Goal: Check status: Check status

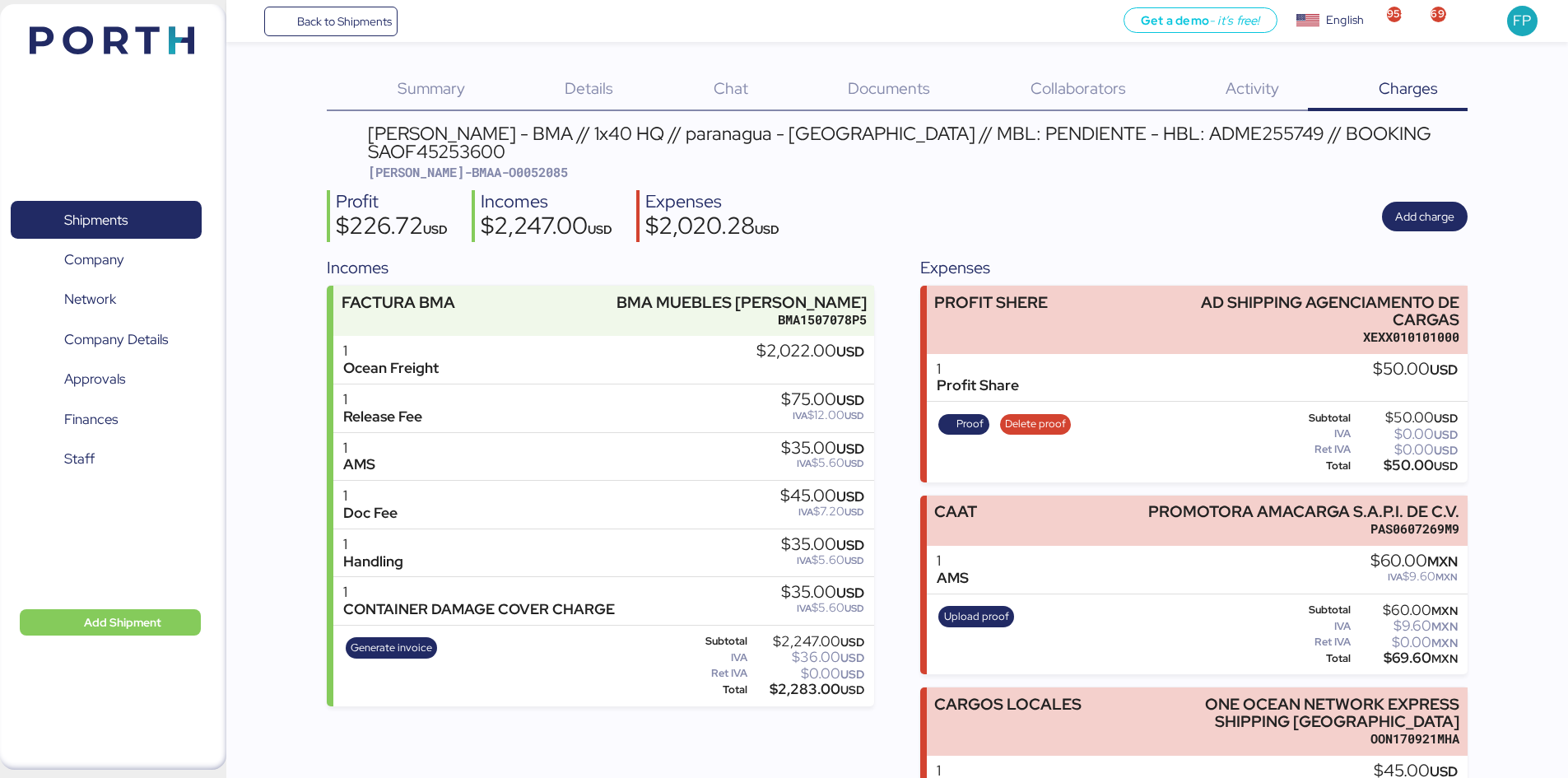
scroll to position [149, 0]
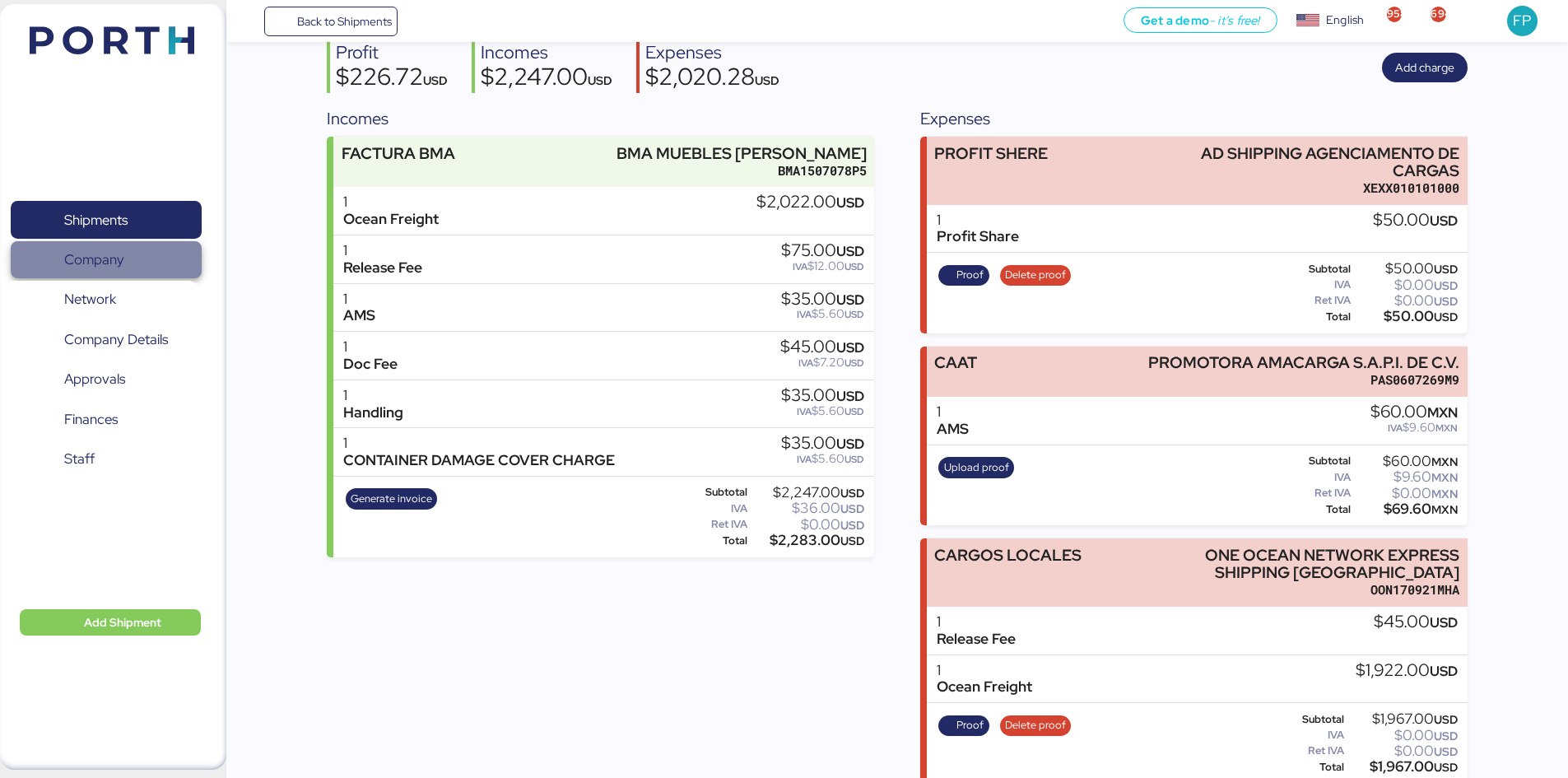
click at [100, 248] on span "Company" at bounding box center [106, 260] width 177 height 24
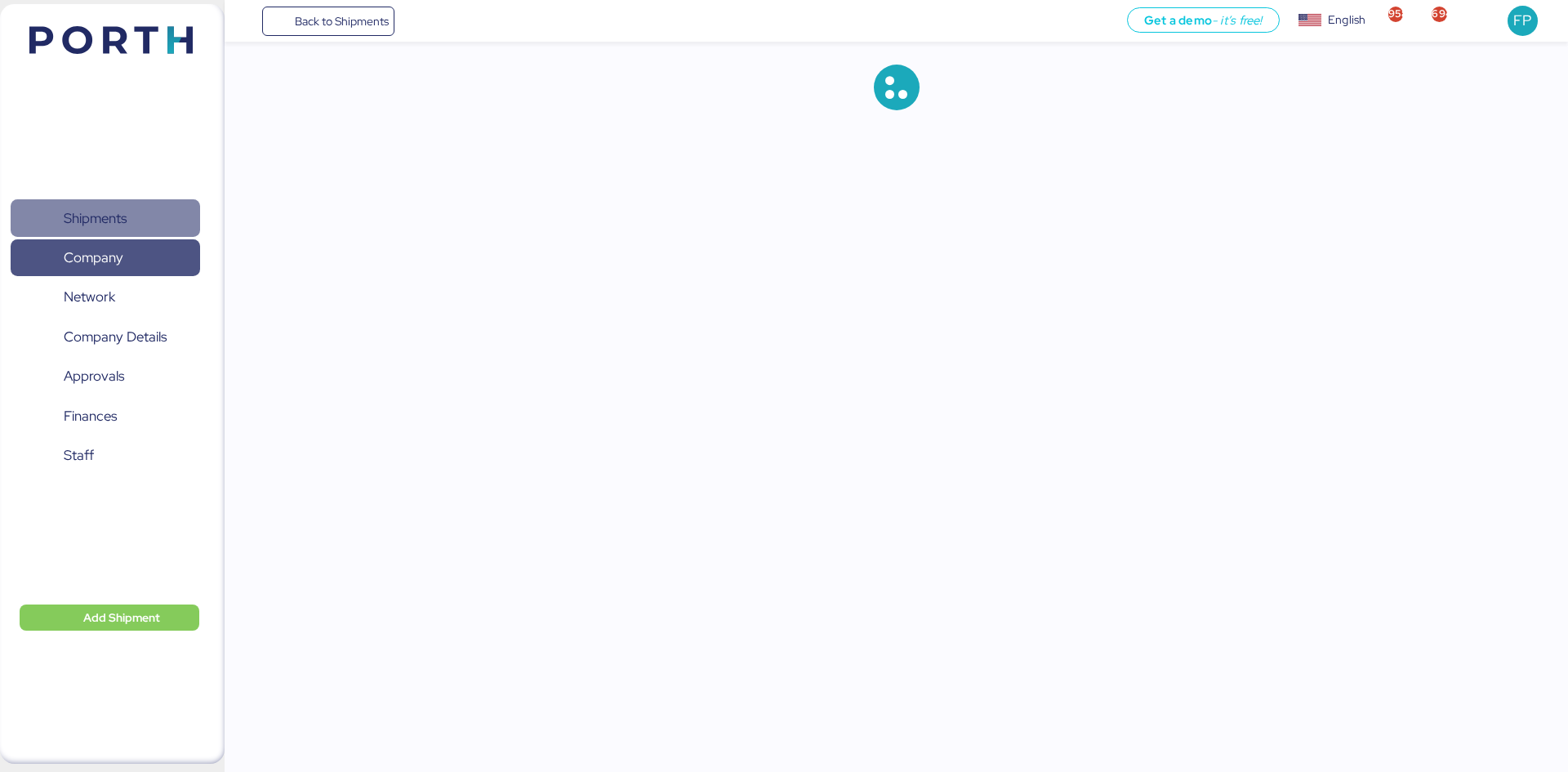
click at [97, 217] on span "Shipments" at bounding box center [94, 218] width 63 height 23
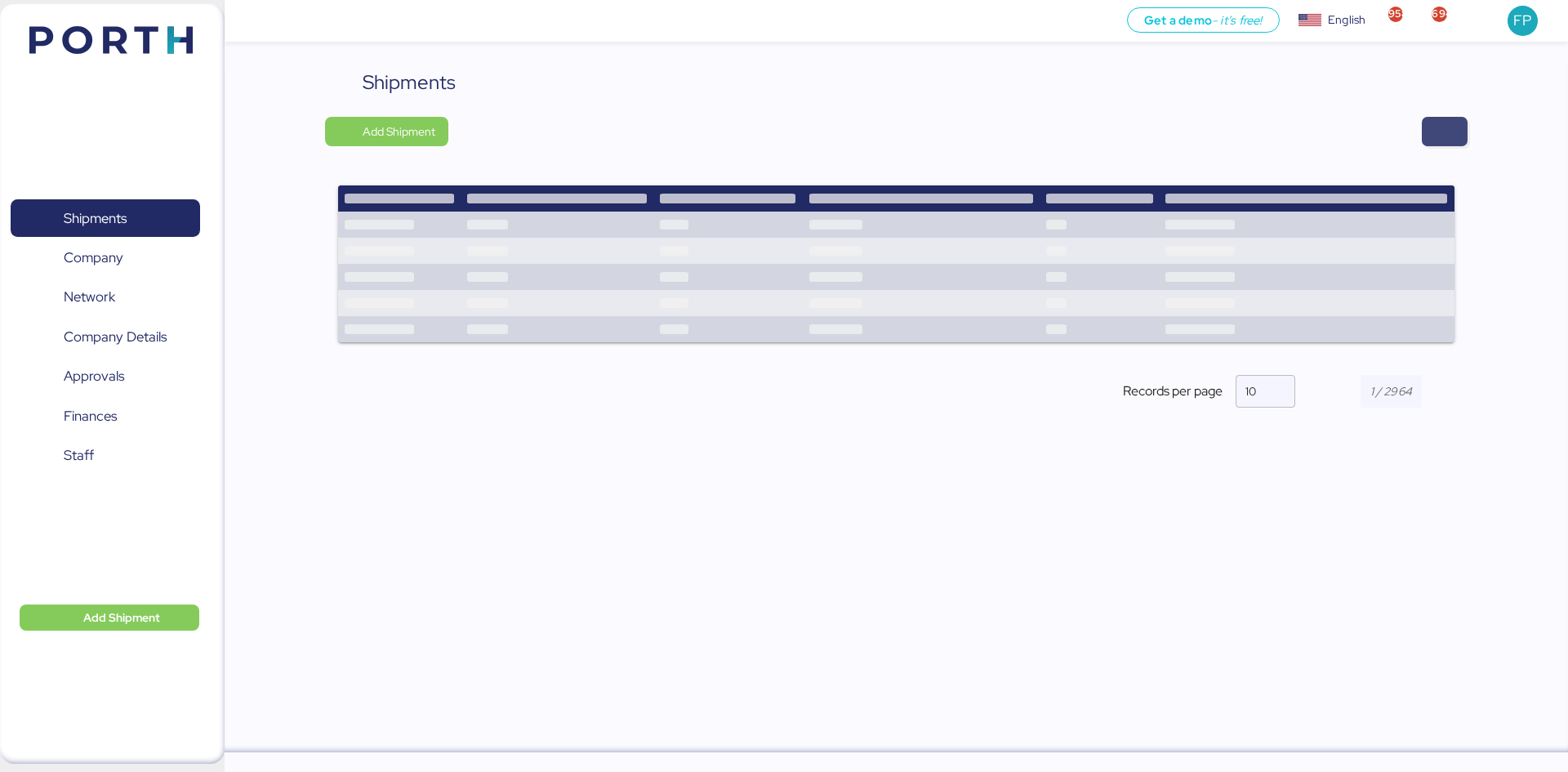
click at [1463, 133] on span "button" at bounding box center [1444, 131] width 46 height 29
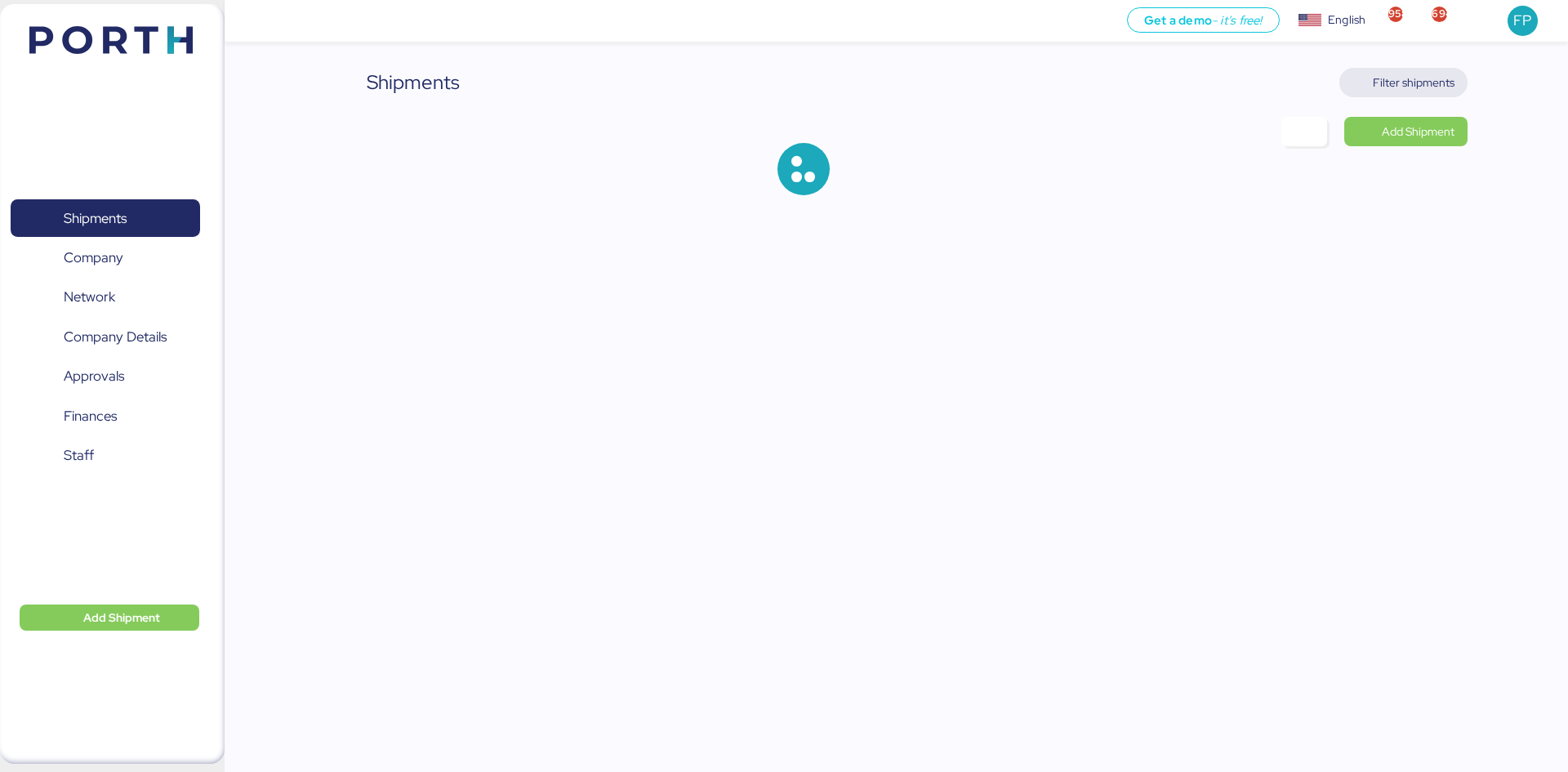
click at [1429, 84] on span "Filter shipments" at bounding box center [1414, 82] width 82 height 19
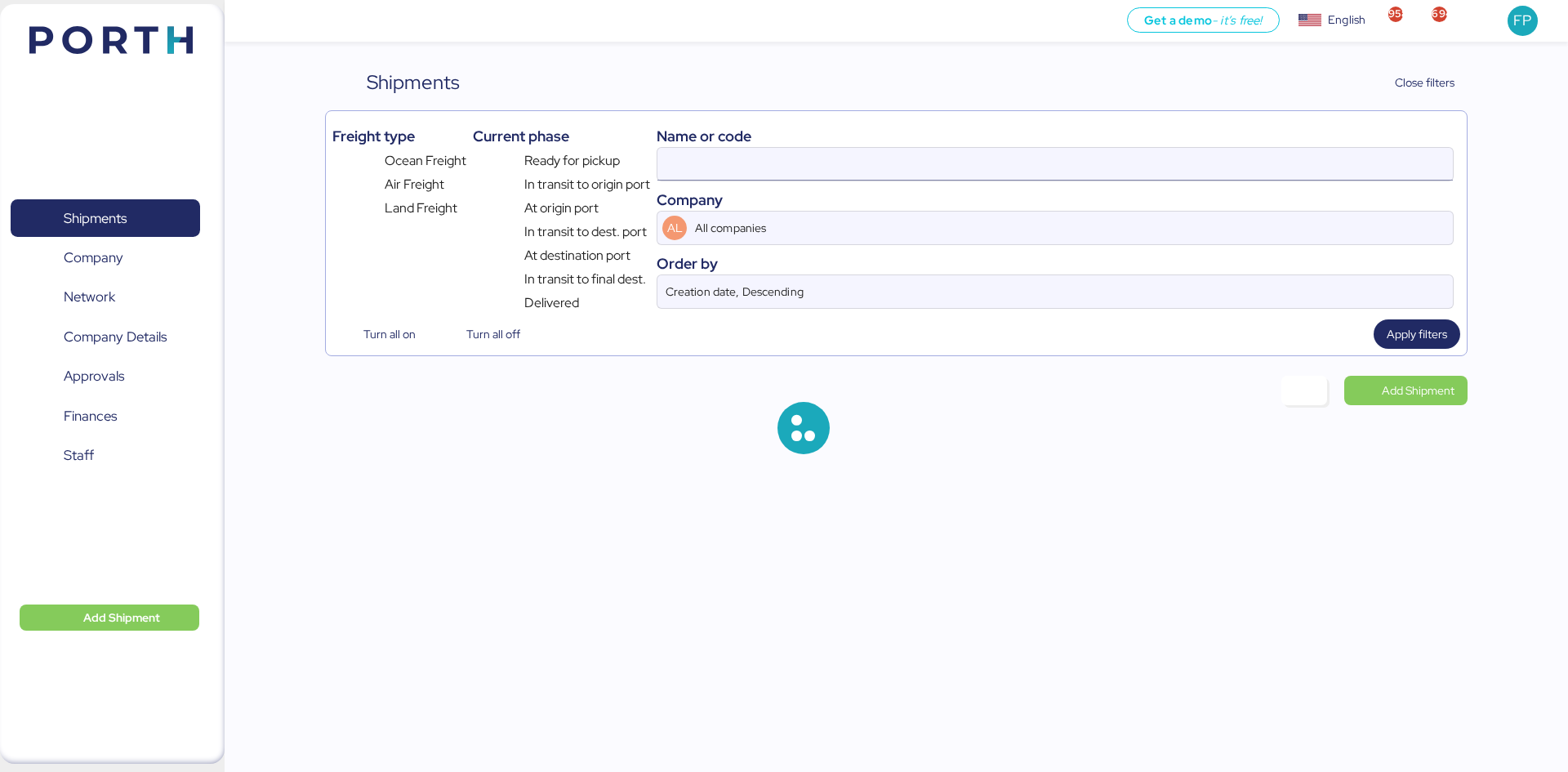
click at [748, 171] on input at bounding box center [1055, 164] width 795 height 33
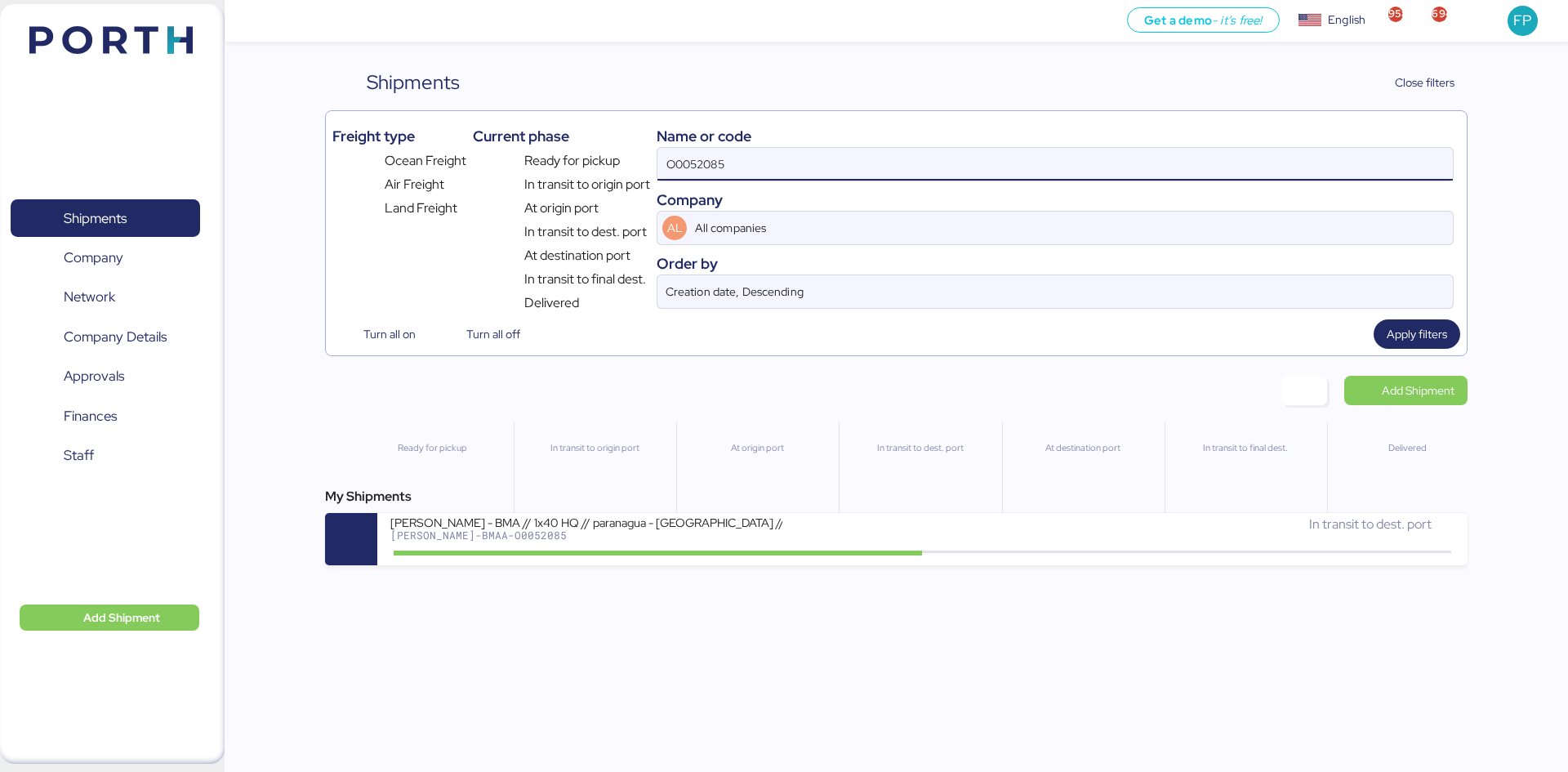
click at [748, 171] on input "O0052085" at bounding box center [1055, 164] width 795 height 33
paste input "91"
type input "O0052091"
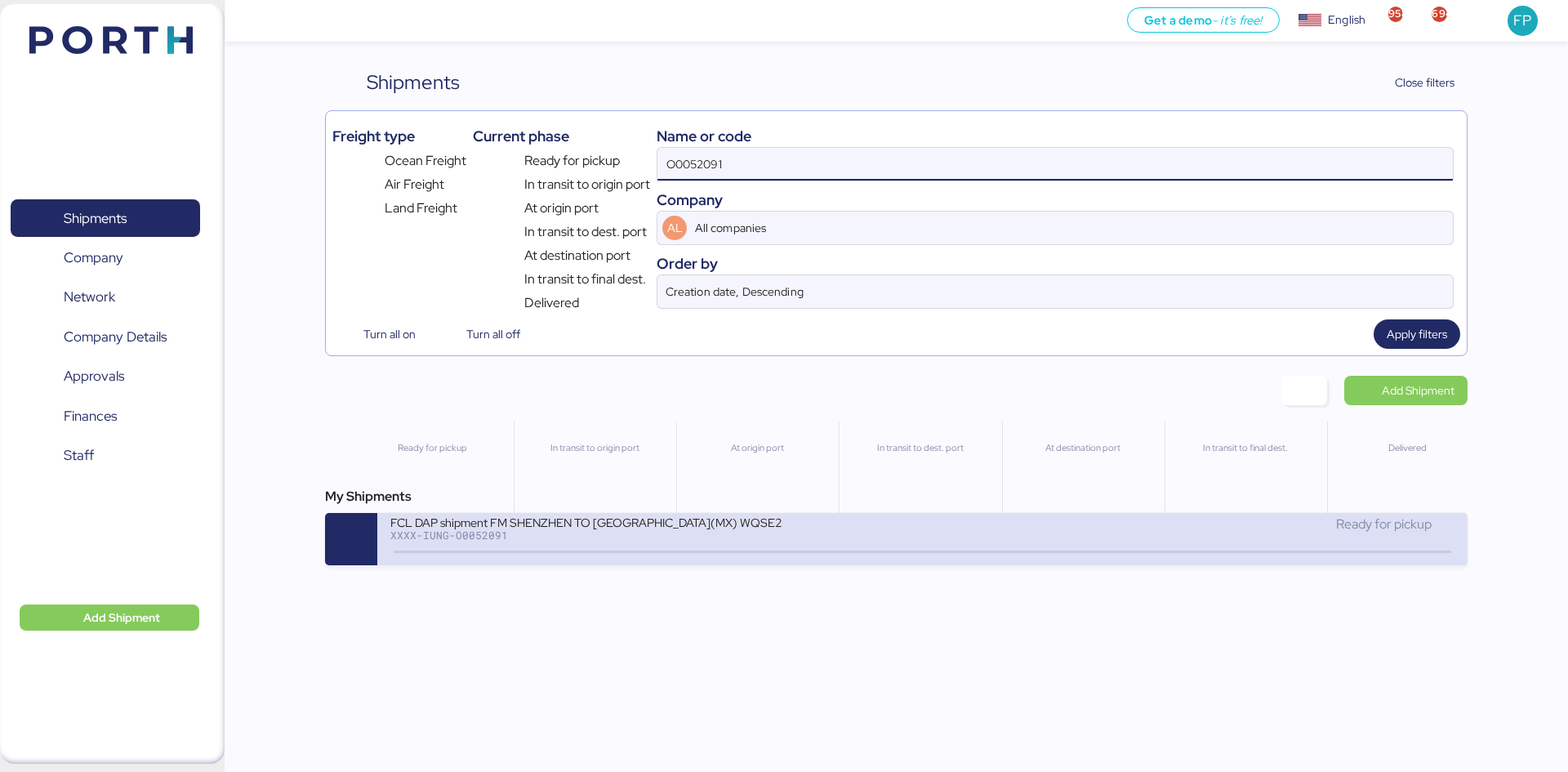
click at [690, 540] on div "XXXX-IUNG-O0052091" at bounding box center [586, 535] width 392 height 12
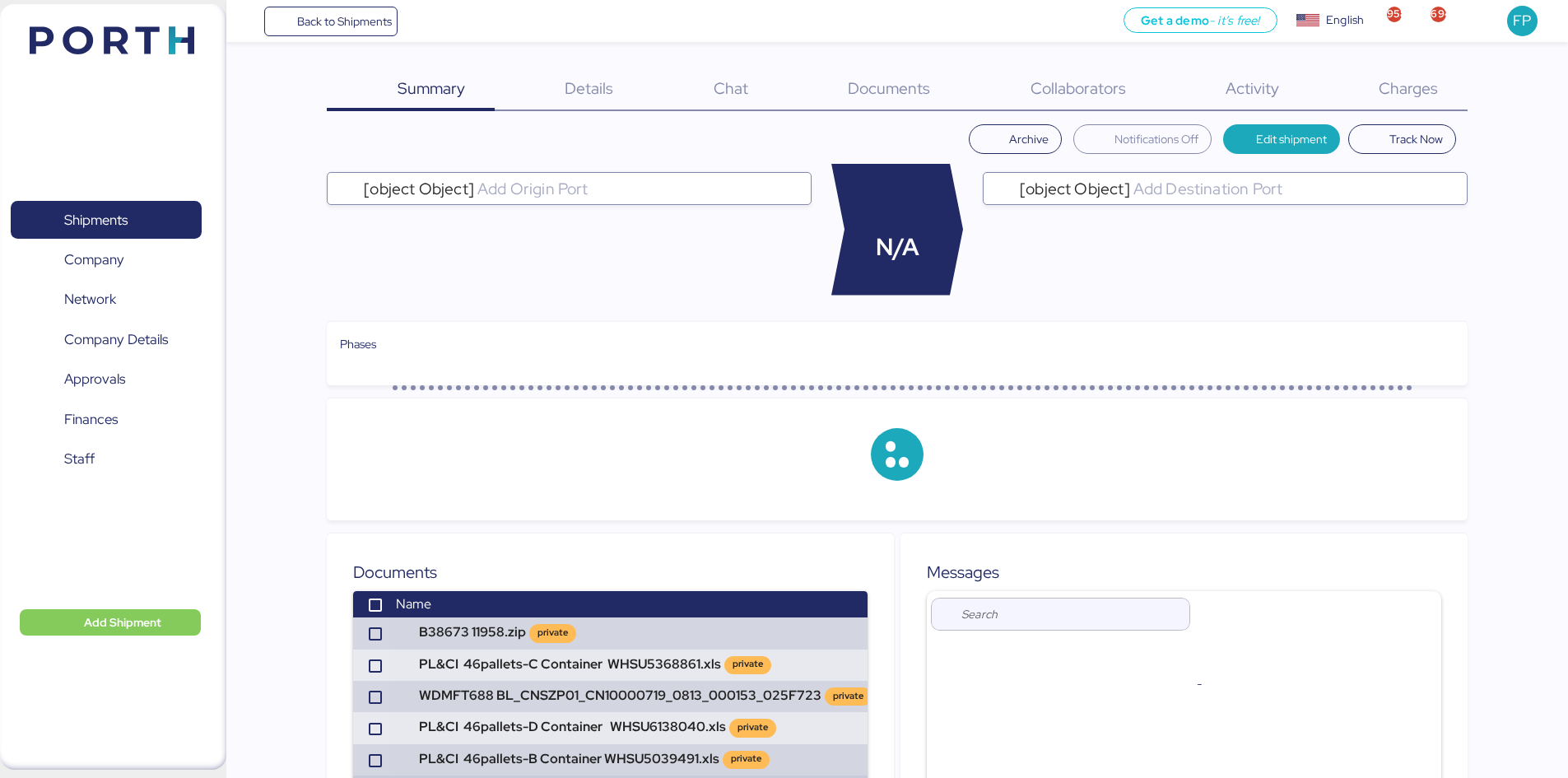
click at [1417, 83] on span "Charges" at bounding box center [1409, 88] width 59 height 21
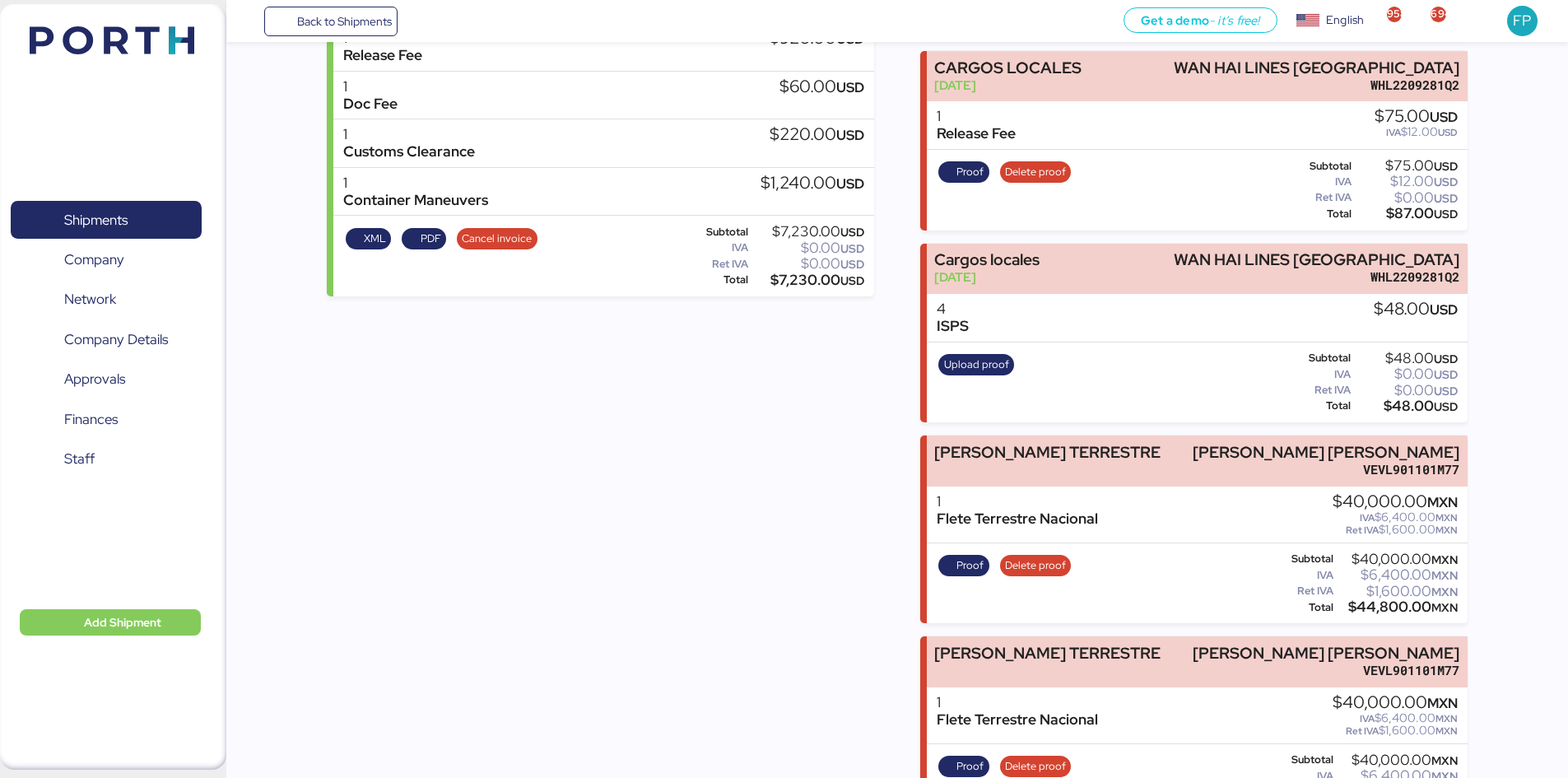
scroll to position [678, 0]
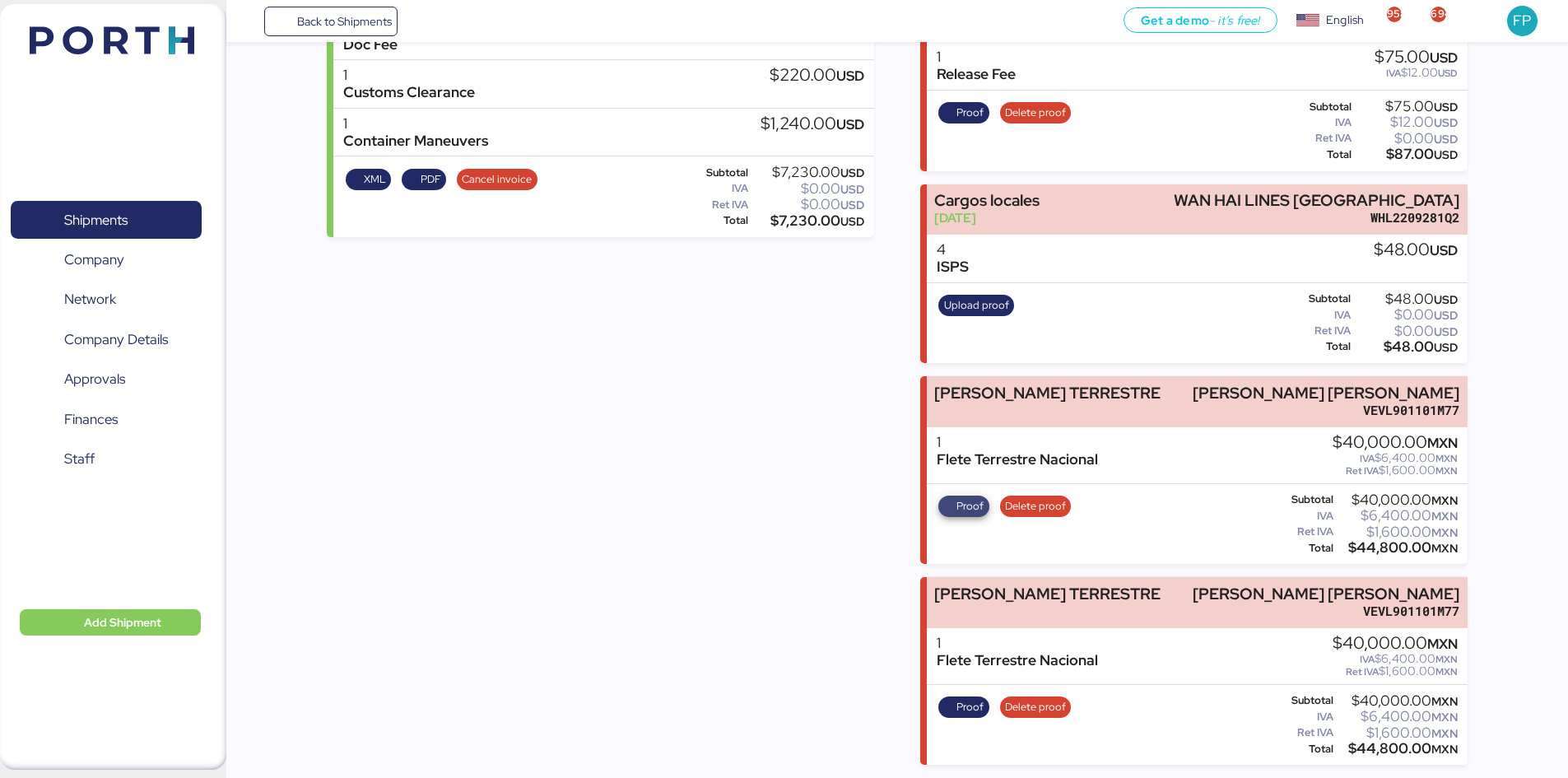
click at [975, 499] on span "Proof" at bounding box center [970, 506] width 27 height 18
click at [952, 710] on span "Proof" at bounding box center [964, 706] width 40 height 18
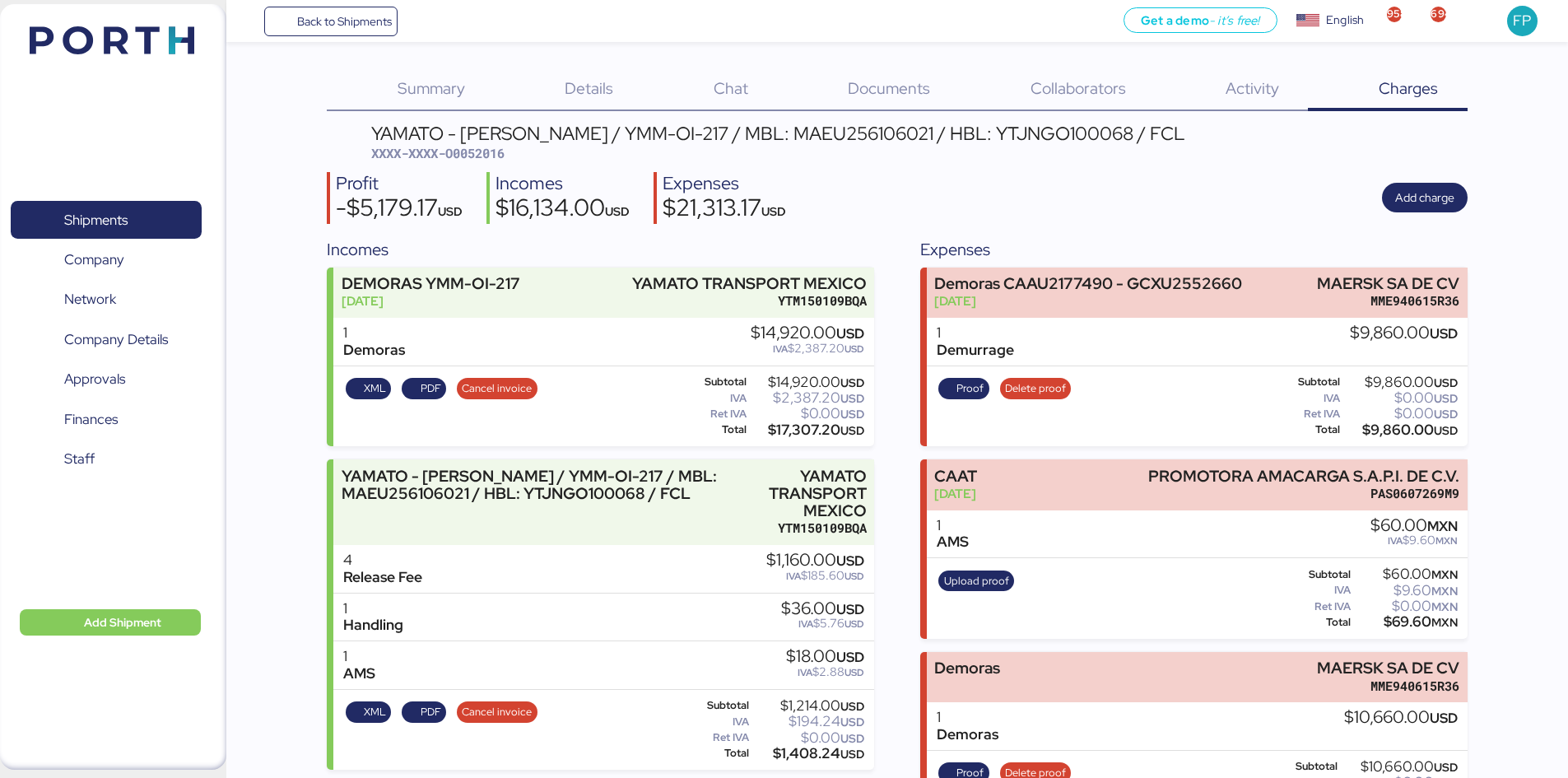
scroll to position [259, 0]
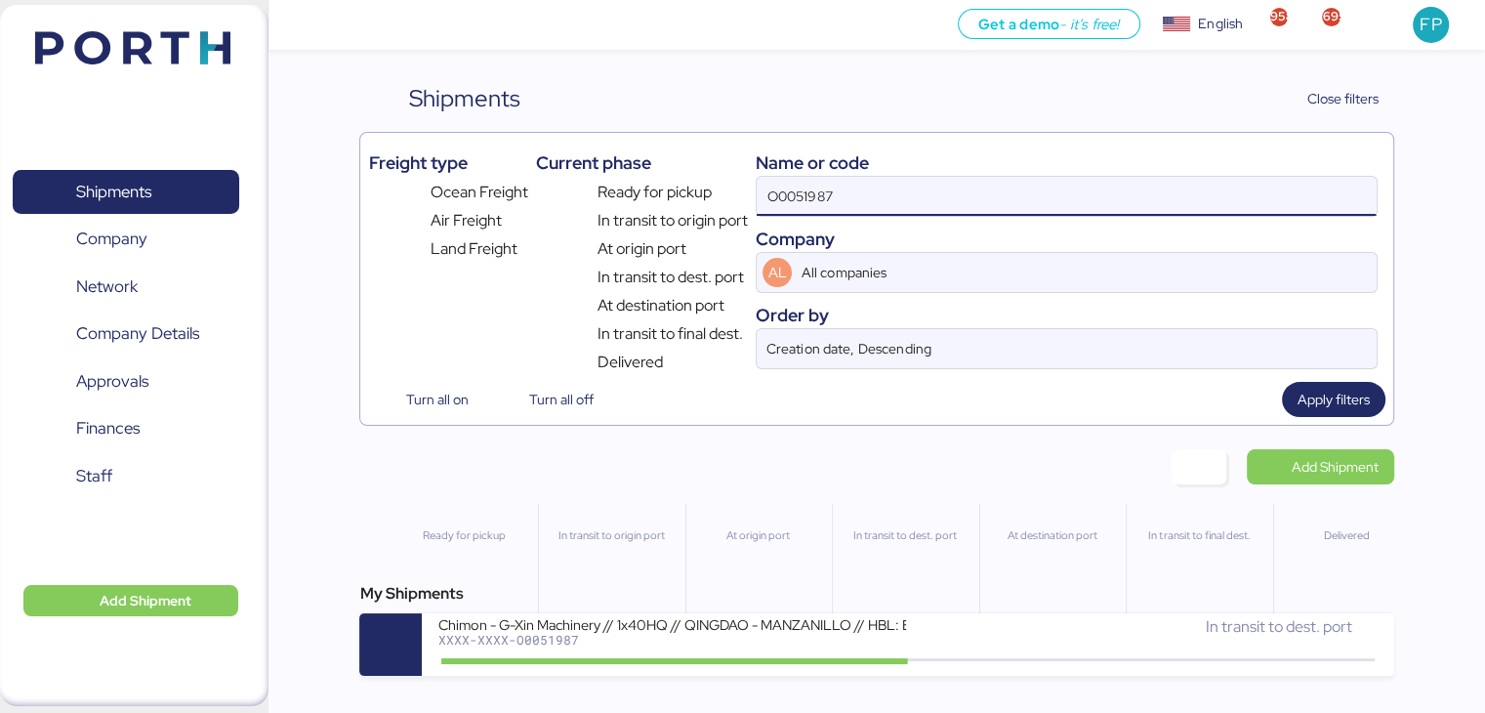
click at [814, 191] on input "O0051987" at bounding box center [1066, 196] width 619 height 39
paste input "2091"
type input "O0052091"
